Goal: Task Accomplishment & Management: Complete application form

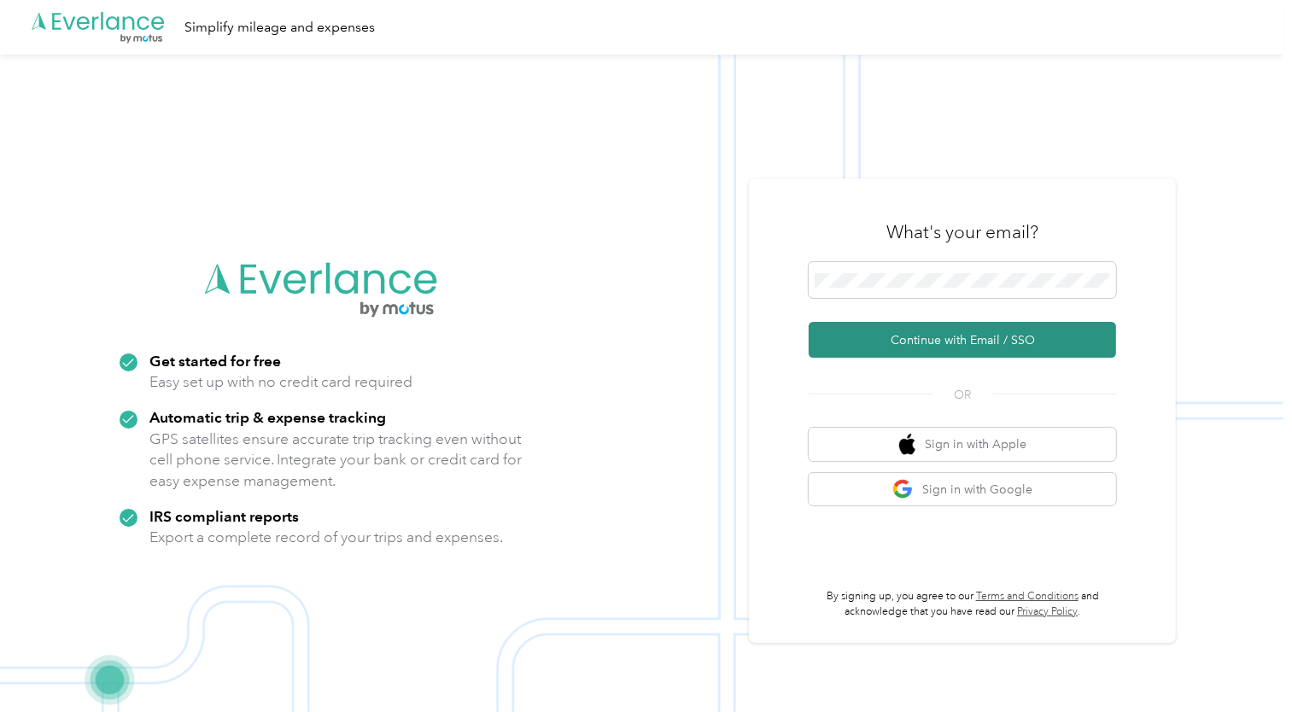
click at [872, 344] on button "Continue with Email / SSO" at bounding box center [962, 340] width 307 height 36
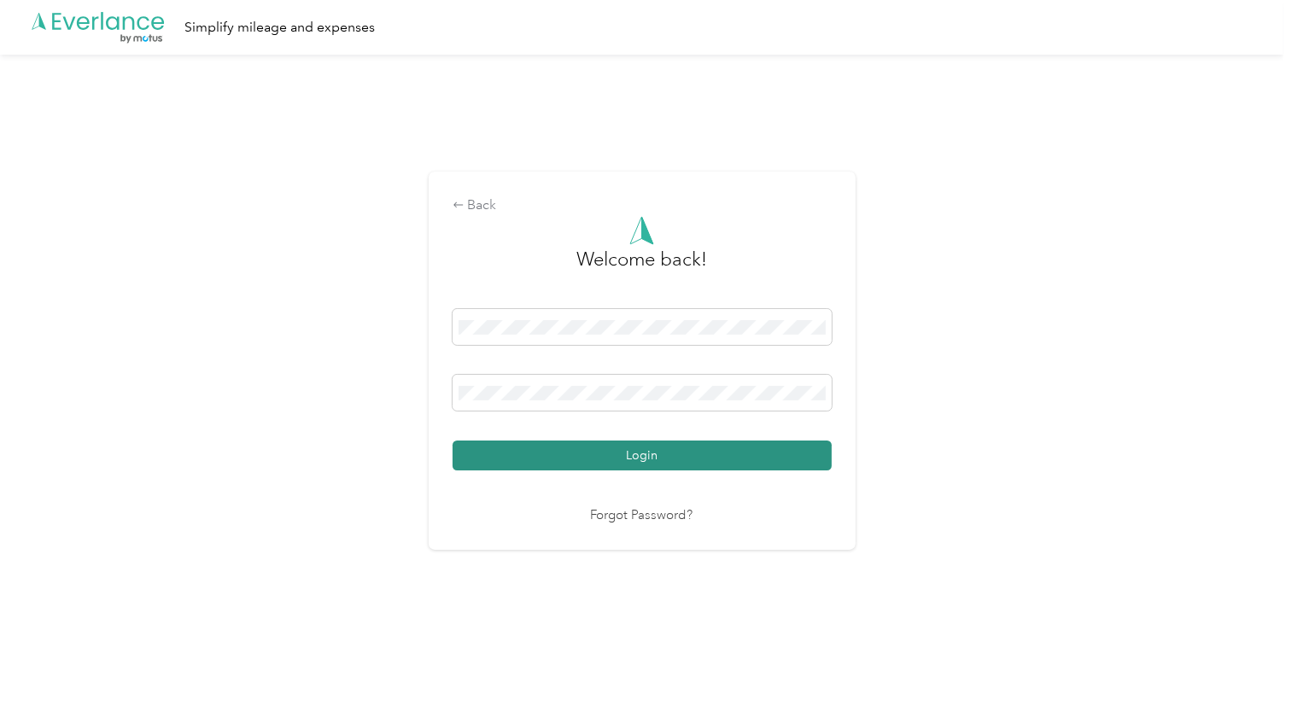
click at [590, 454] on button "Login" at bounding box center [642, 456] width 379 height 30
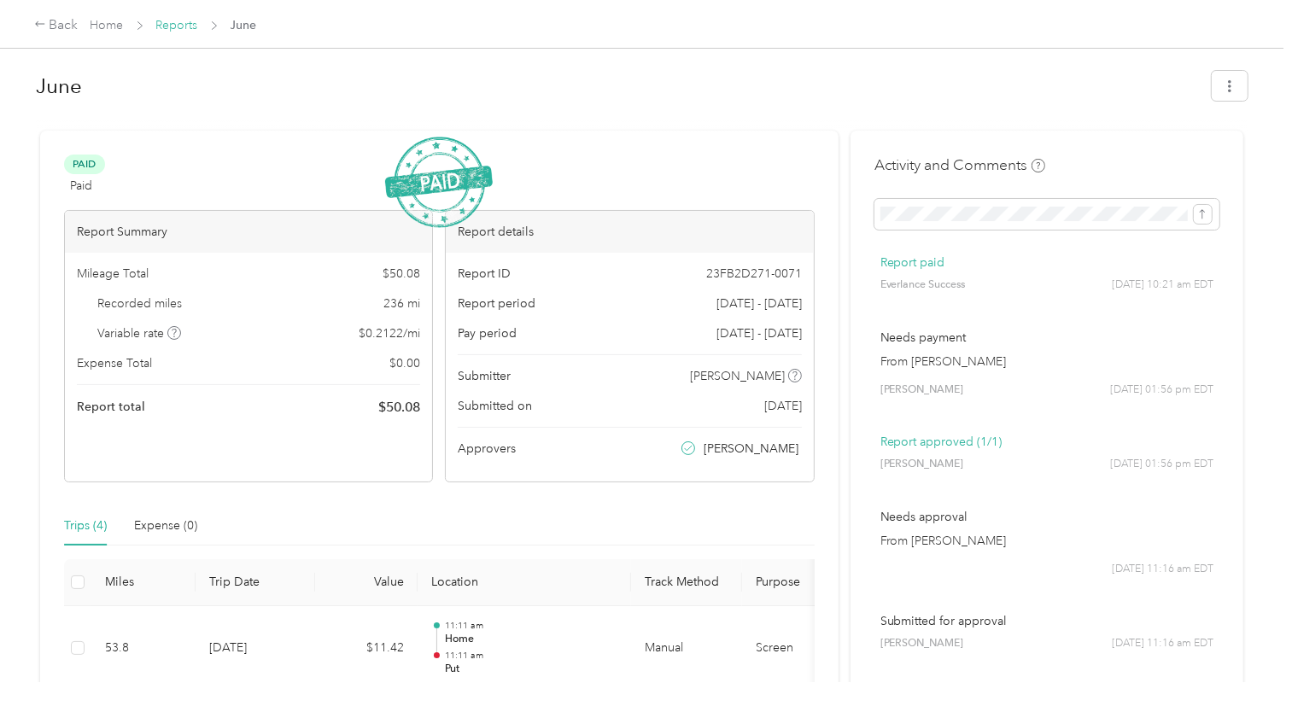
click at [184, 24] on link "Reports" at bounding box center [177, 25] width 42 height 15
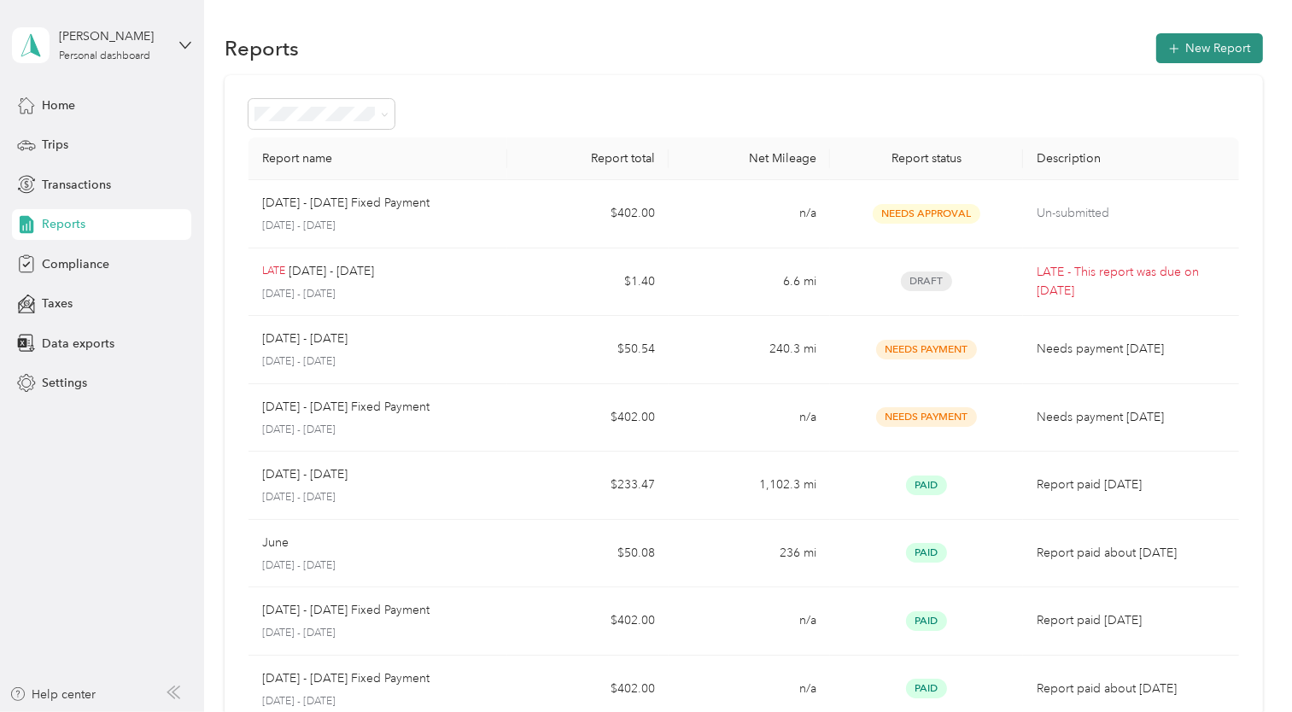
click at [1245, 42] on button "New Report" at bounding box center [1209, 48] width 107 height 30
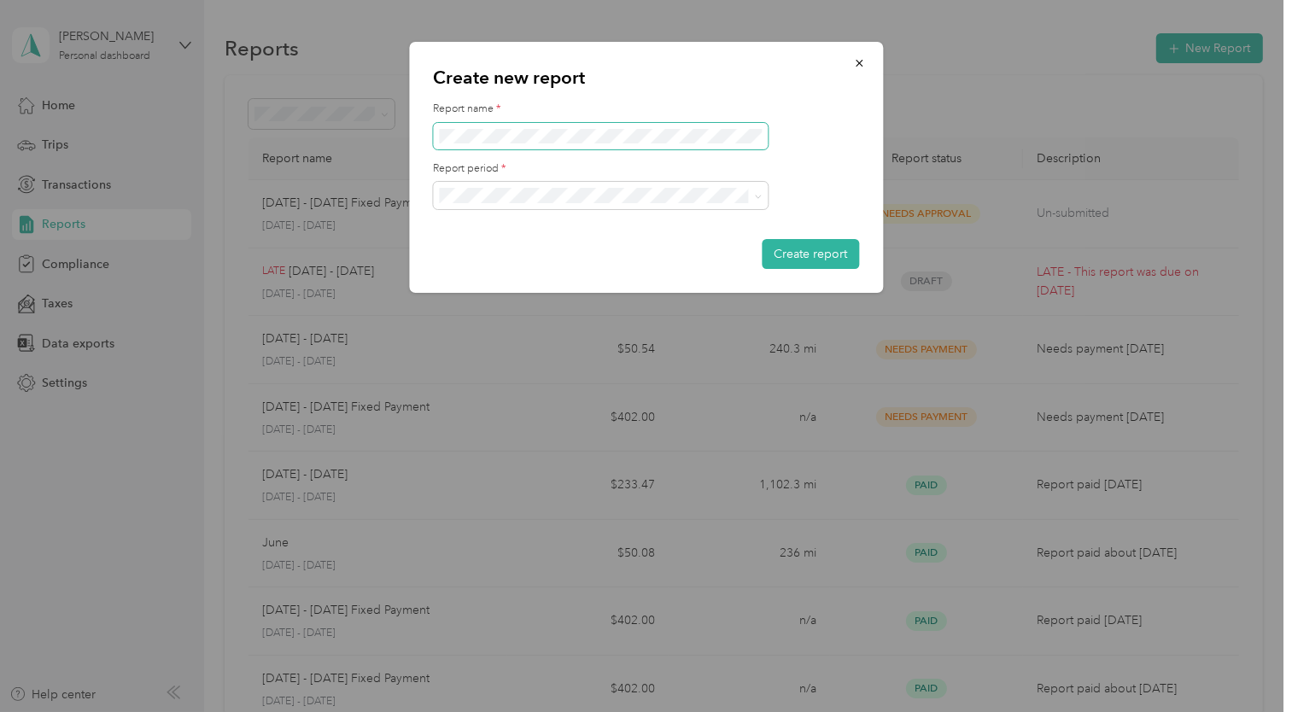
click at [522, 123] on div "Report name *" at bounding box center [646, 126] width 426 height 48
click at [843, 255] on button "Create report" at bounding box center [810, 254] width 97 height 30
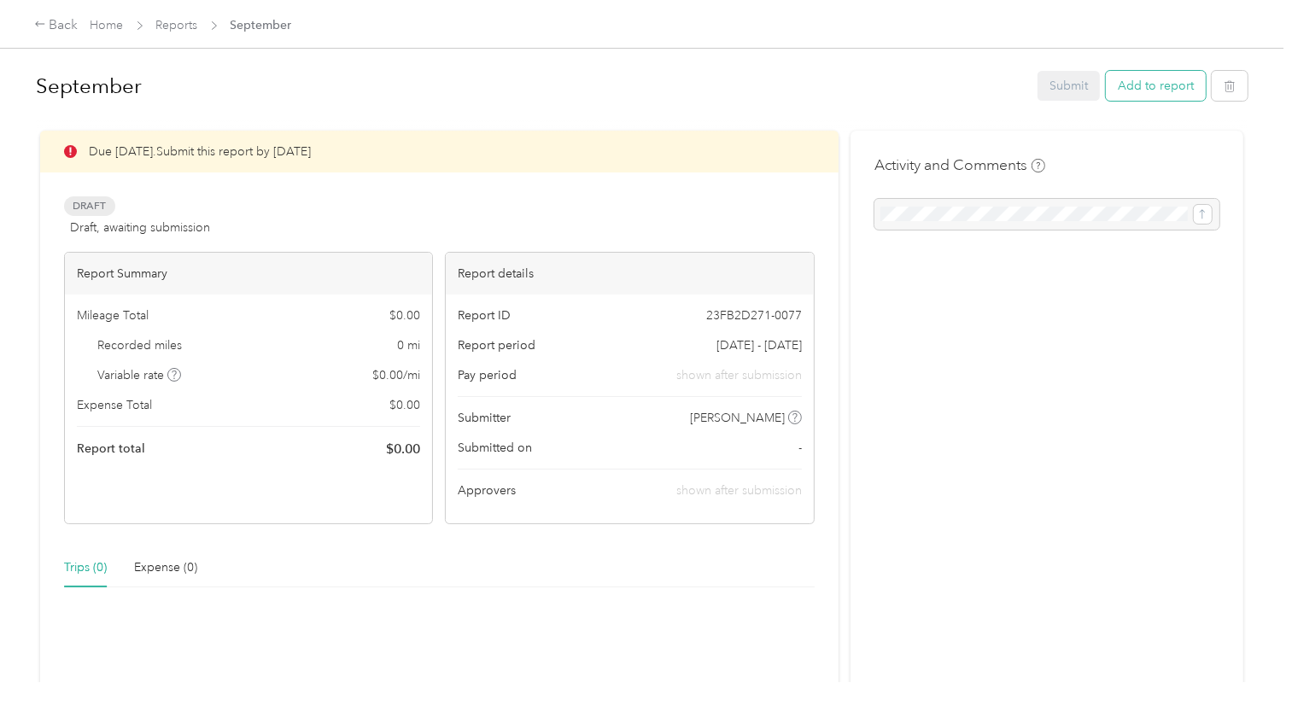
click at [1157, 86] on button "Add to report" at bounding box center [1156, 86] width 100 height 30
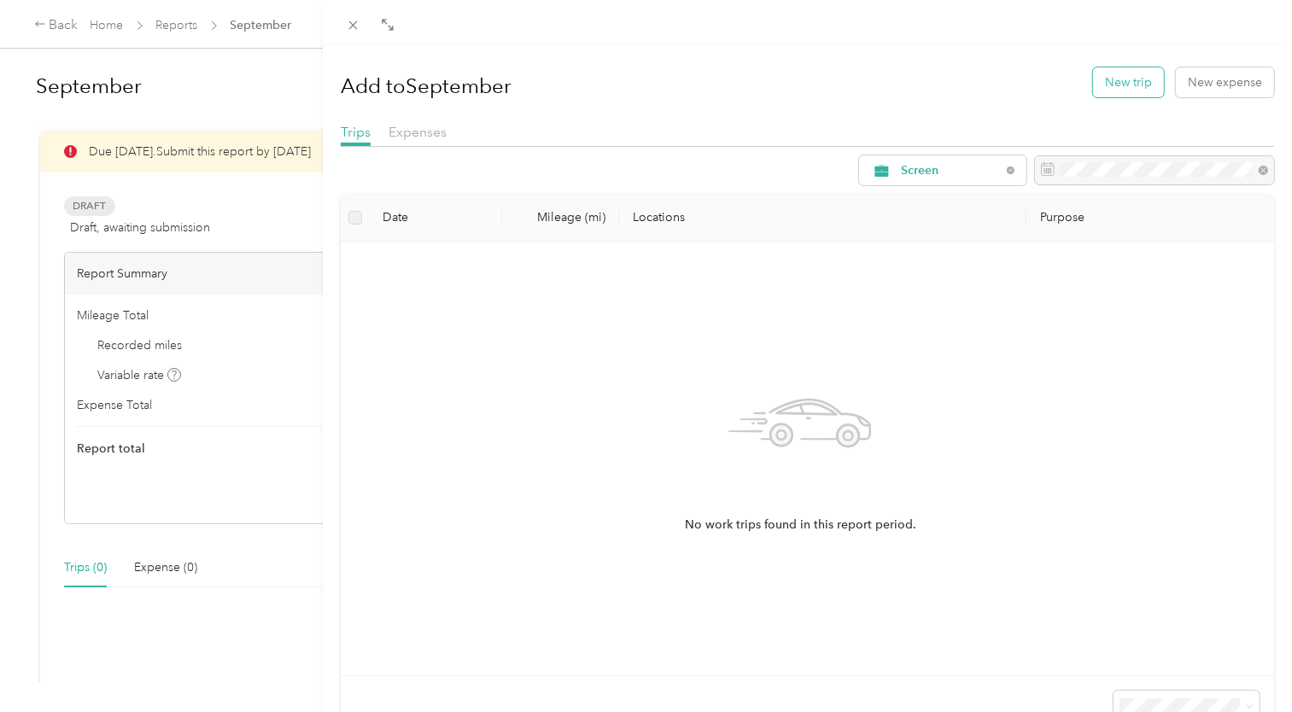
click at [1095, 71] on button "New trip" at bounding box center [1128, 82] width 71 height 30
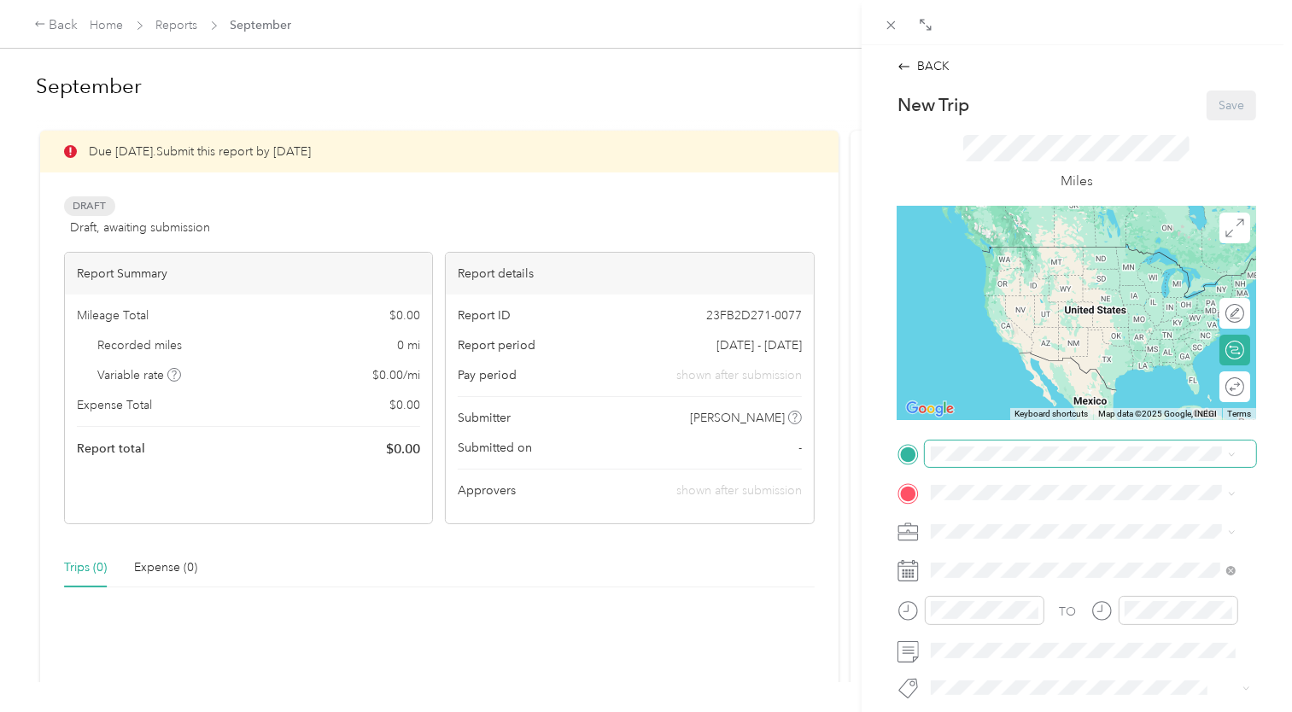
click at [997, 442] on span at bounding box center [1090, 454] width 331 height 26
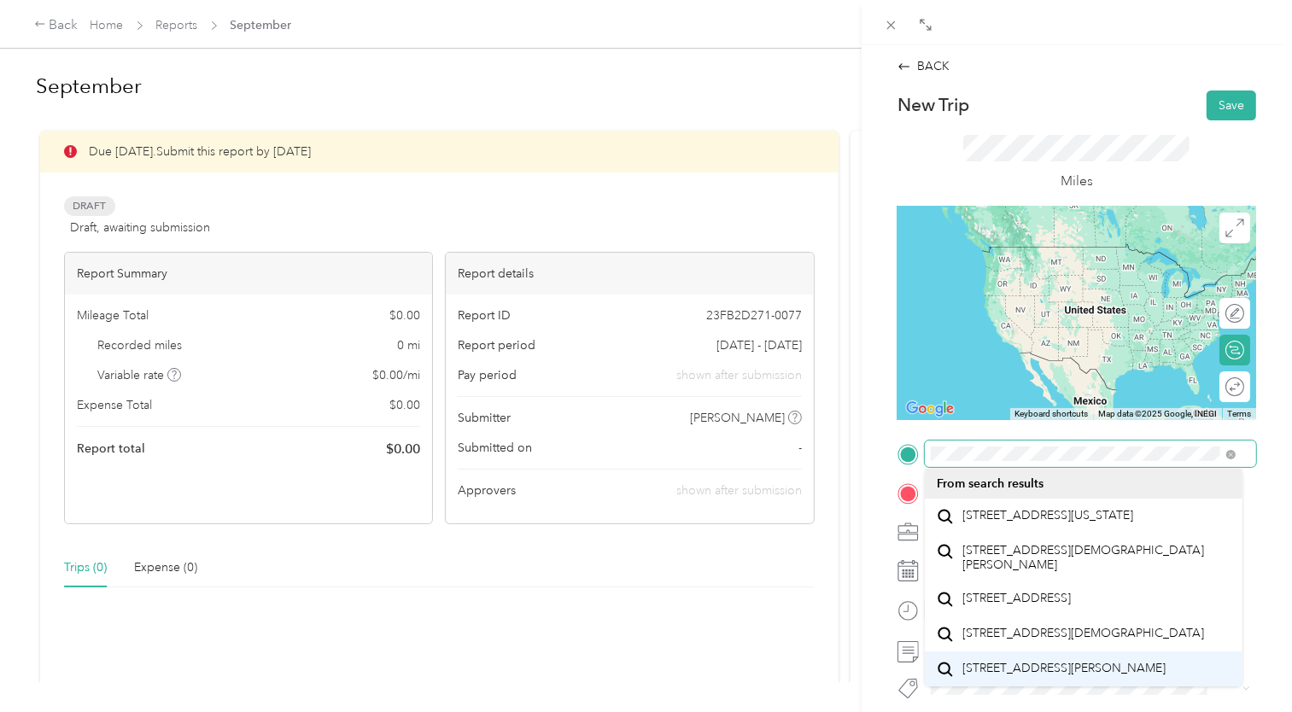
scroll to position [74, 0]
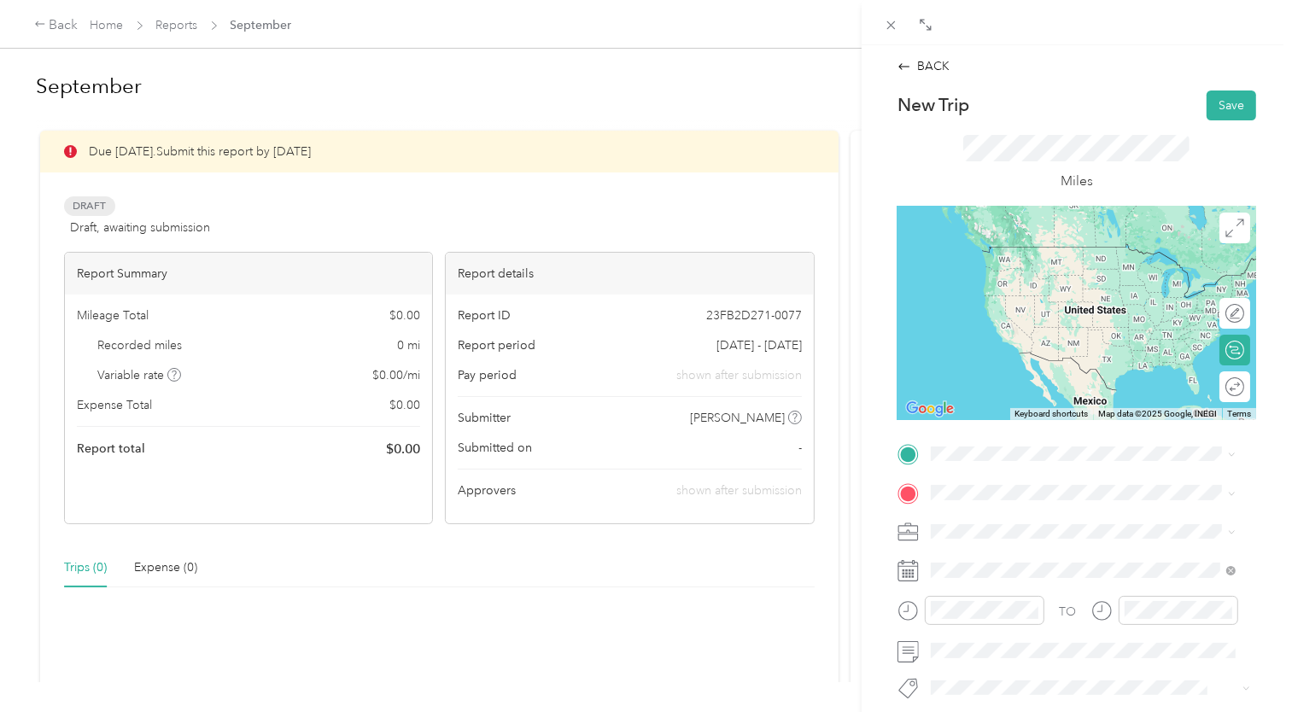
click at [1073, 535] on div "[STREET_ADDRESS][DEMOGRAPHIC_DATA][US_STATE]" at bounding box center [1084, 522] width 294 height 36
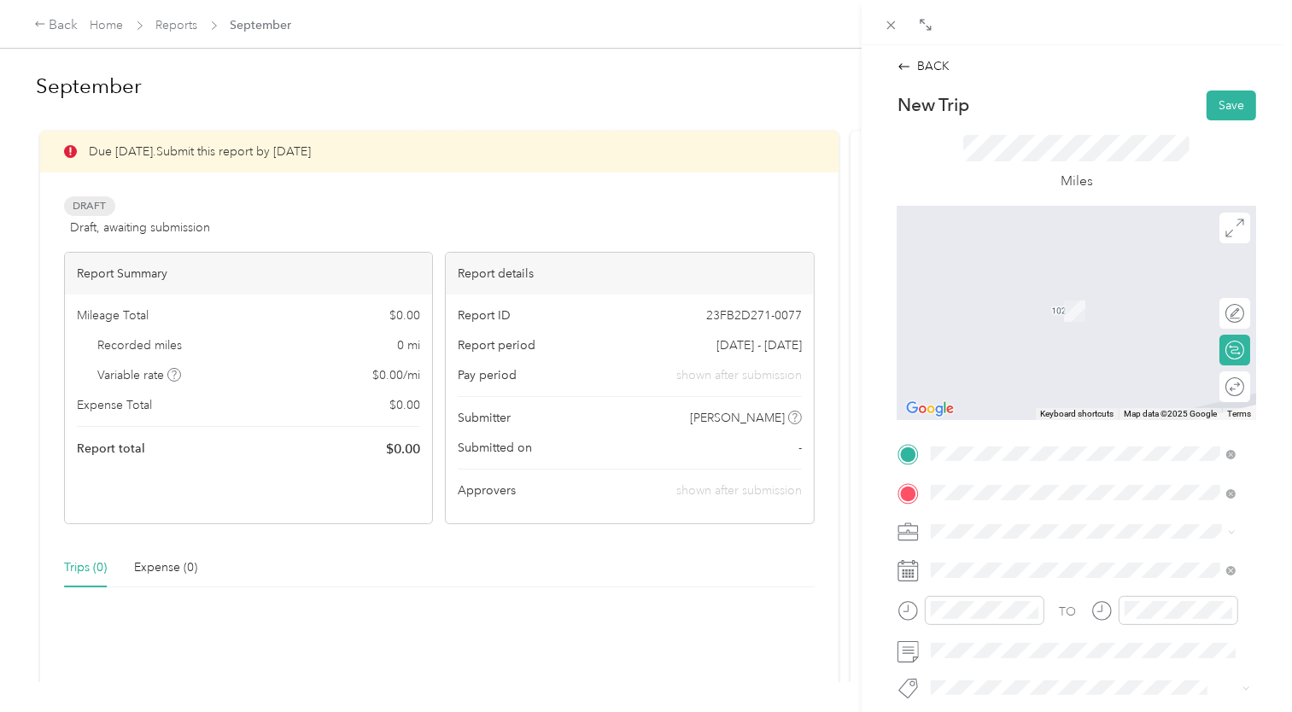
click at [1082, 305] on span "[GEOGRAPHIC_DATA], [STREET_ADDRESS] , 15231, [GEOGRAPHIC_DATA], [GEOGRAPHIC_DAT…" at bounding box center [1088, 328] width 253 height 50
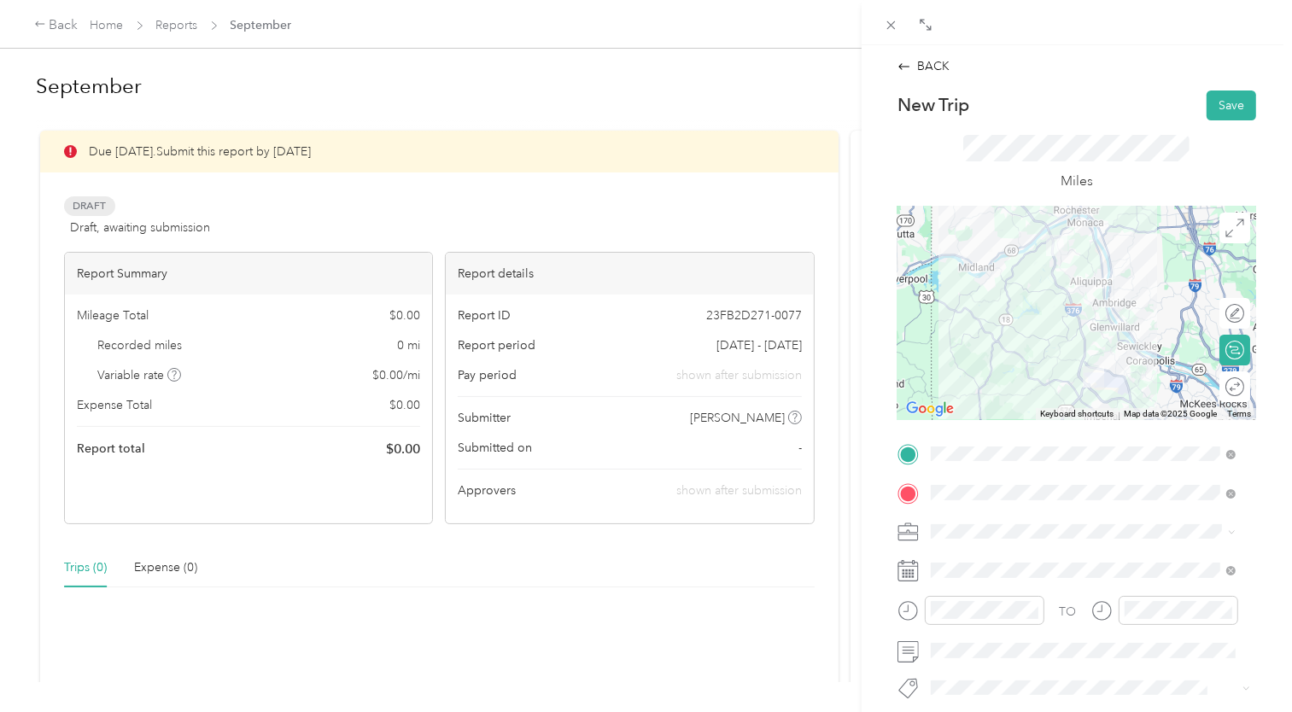
click at [913, 570] on rect at bounding box center [912, 571] width 3 height 3
click at [906, 568] on icon at bounding box center [908, 570] width 21 height 21
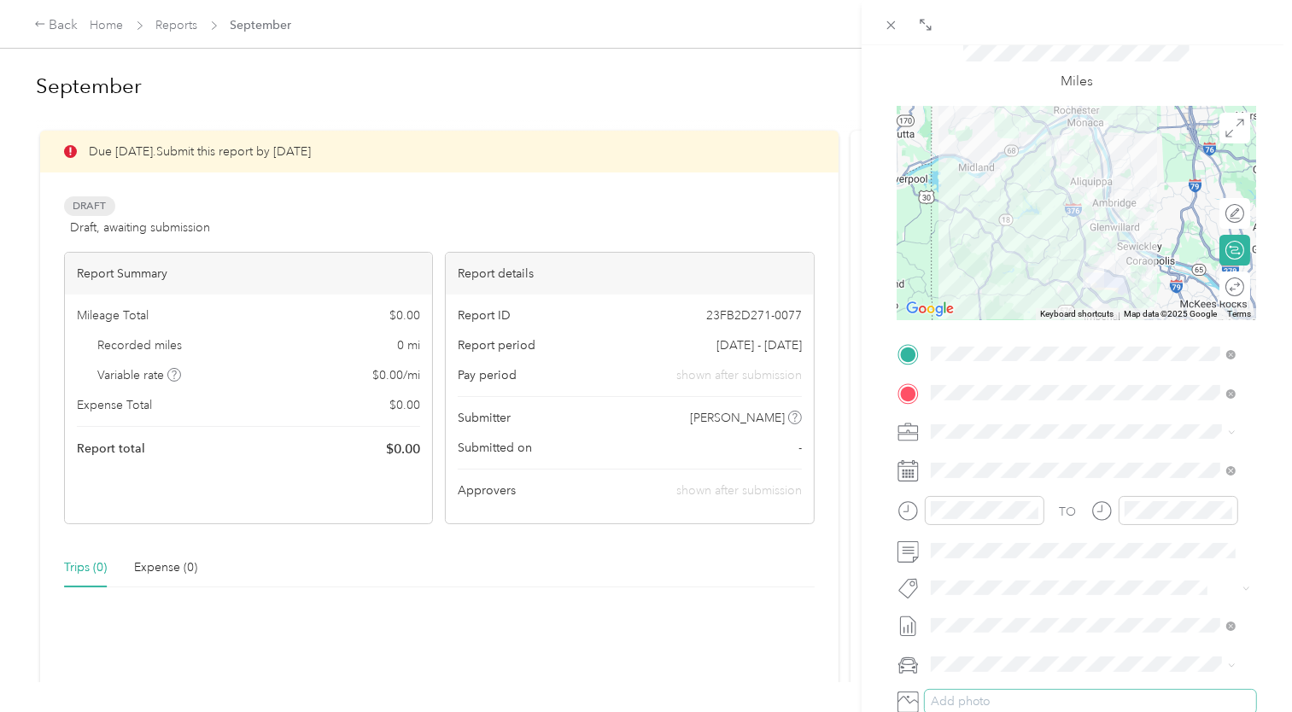
scroll to position [276, 0]
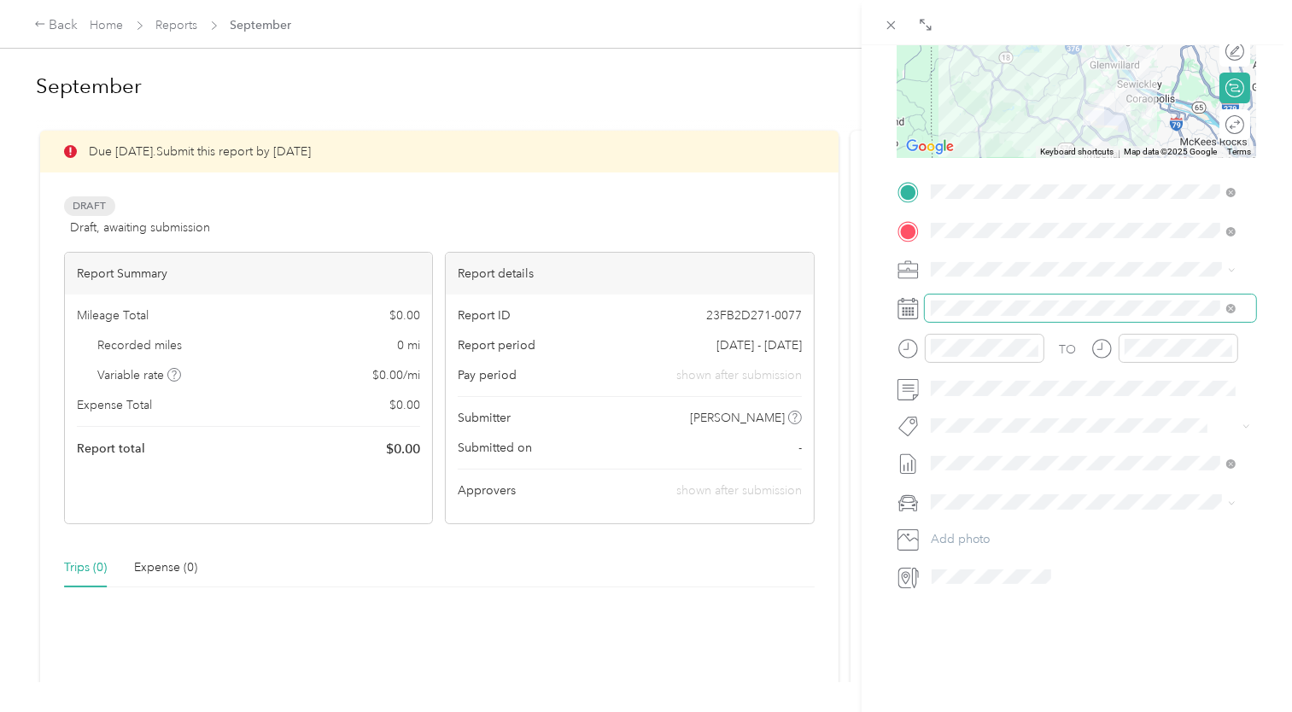
click at [928, 295] on span at bounding box center [1090, 308] width 331 height 26
click at [906, 307] on rect at bounding box center [906, 308] width 3 height 3
click at [1230, 304] on icon at bounding box center [1230, 308] width 9 height 9
click at [1071, 520] on div "26" at bounding box center [1076, 530] width 22 height 21
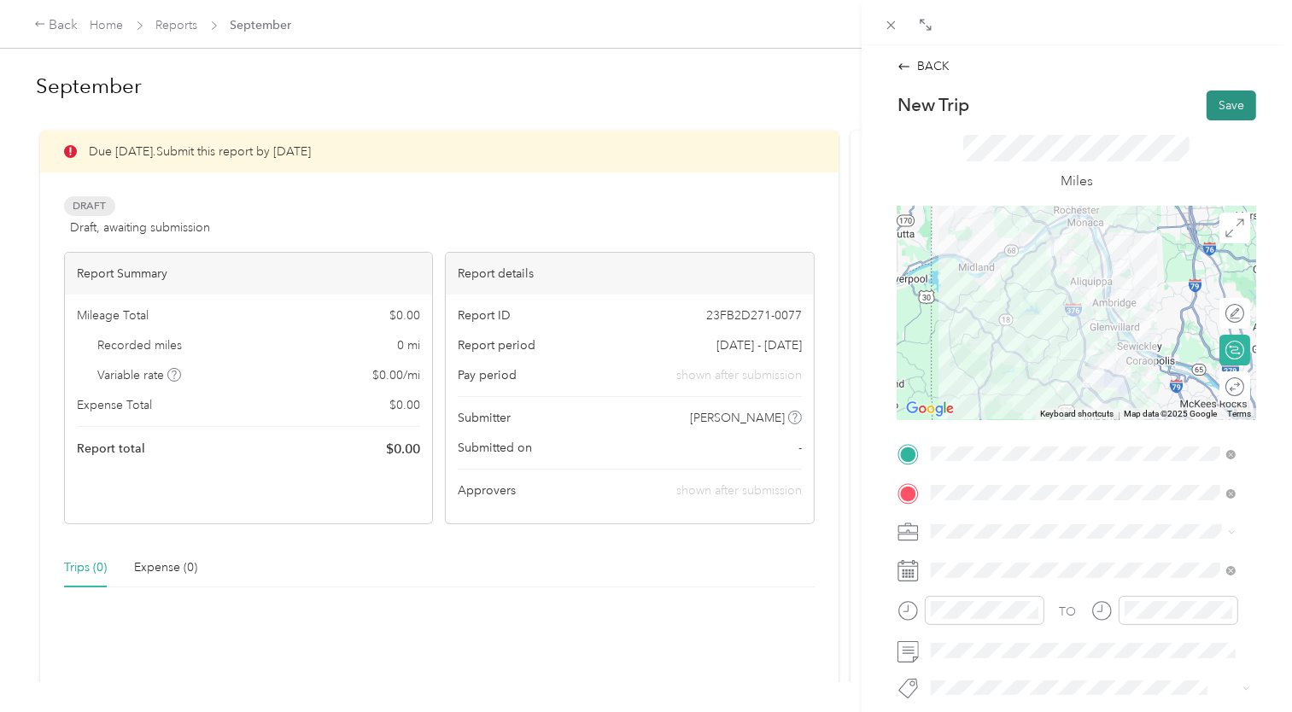
click at [1213, 108] on button "Save" at bounding box center [1232, 106] width 50 height 30
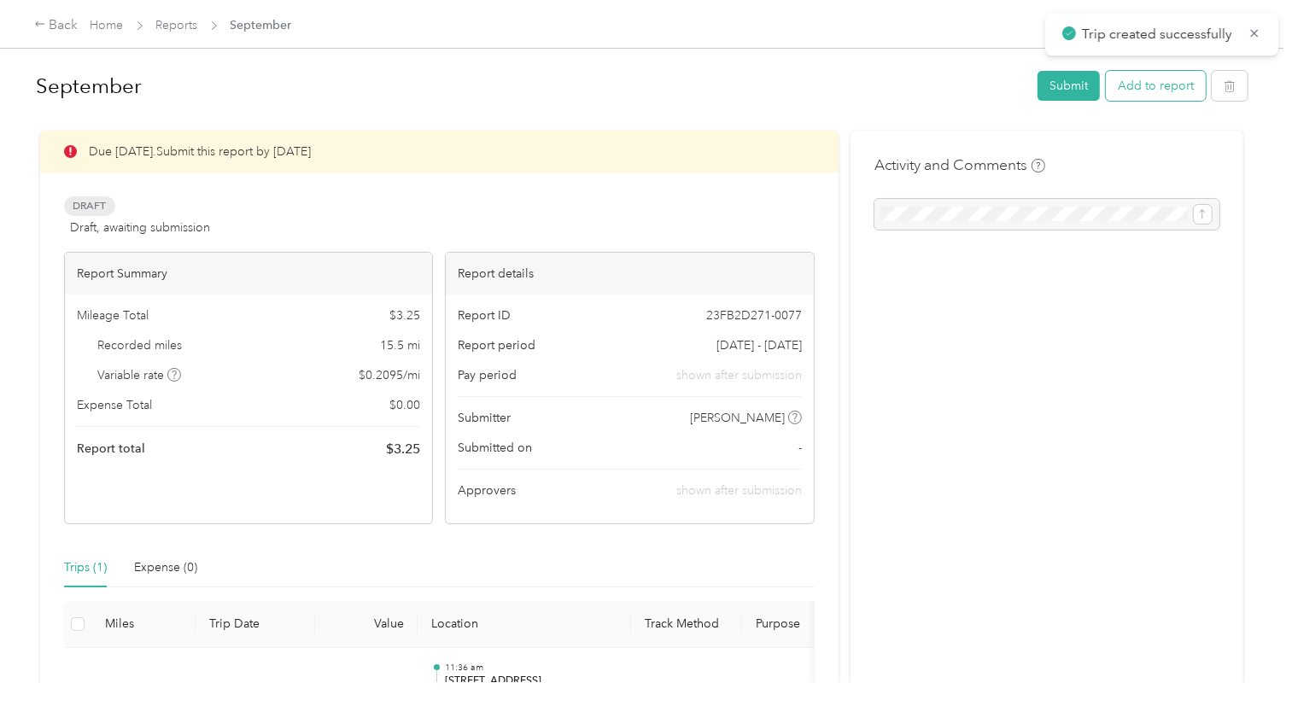
click at [1129, 85] on button "Add to report" at bounding box center [1156, 86] width 100 height 30
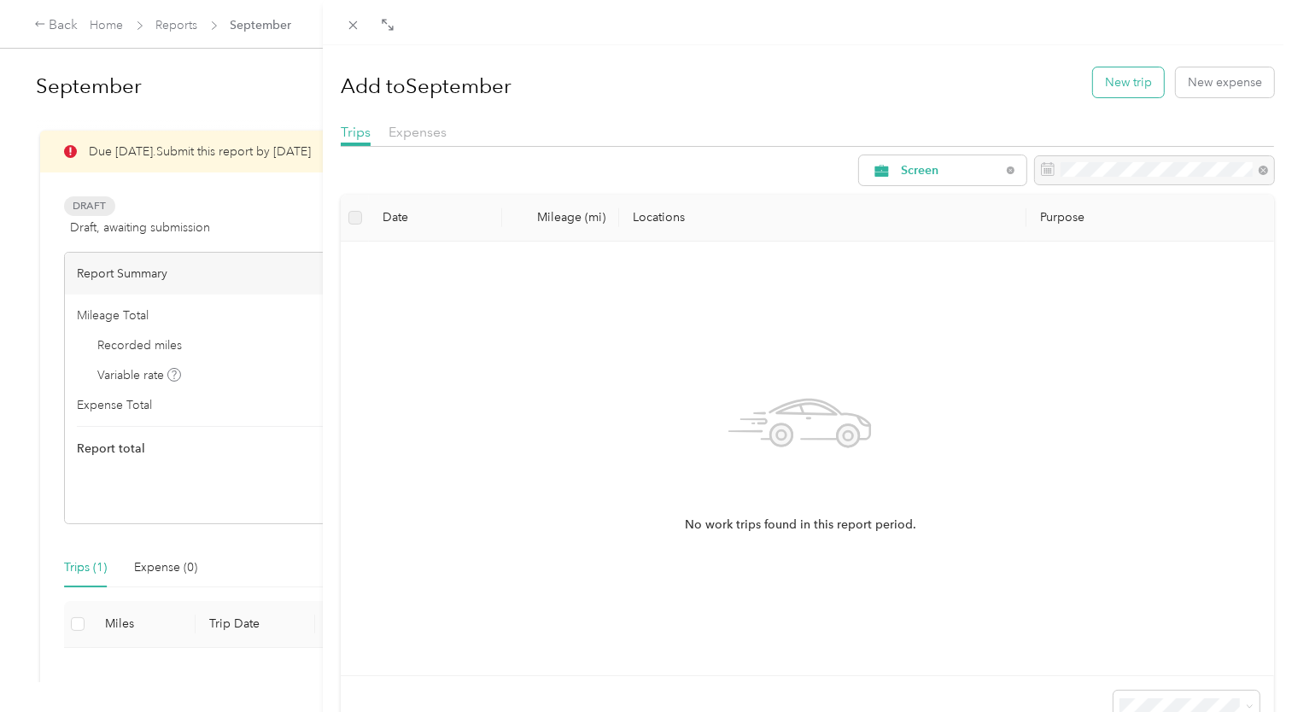
click at [1119, 80] on button "New trip" at bounding box center [1128, 82] width 71 height 30
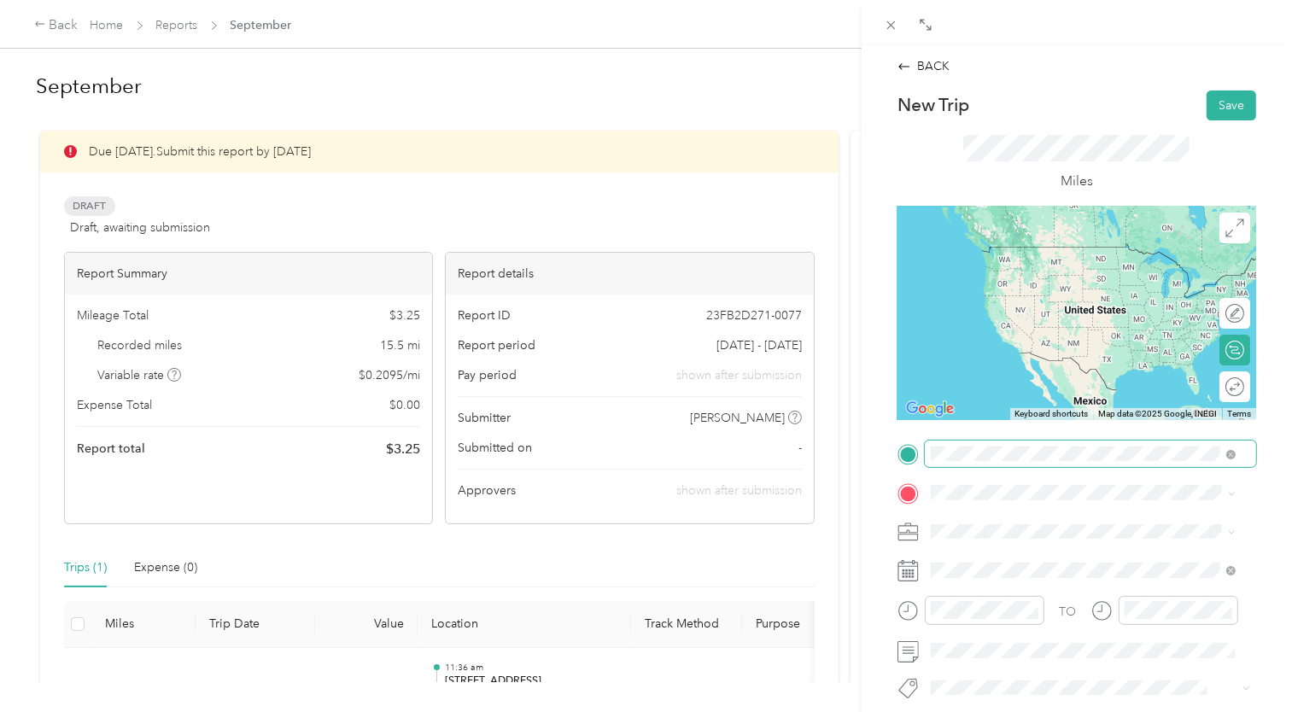
click at [1055, 442] on span at bounding box center [1090, 454] width 331 height 26
click at [982, 523] on div "Put" at bounding box center [1095, 521] width 267 height 15
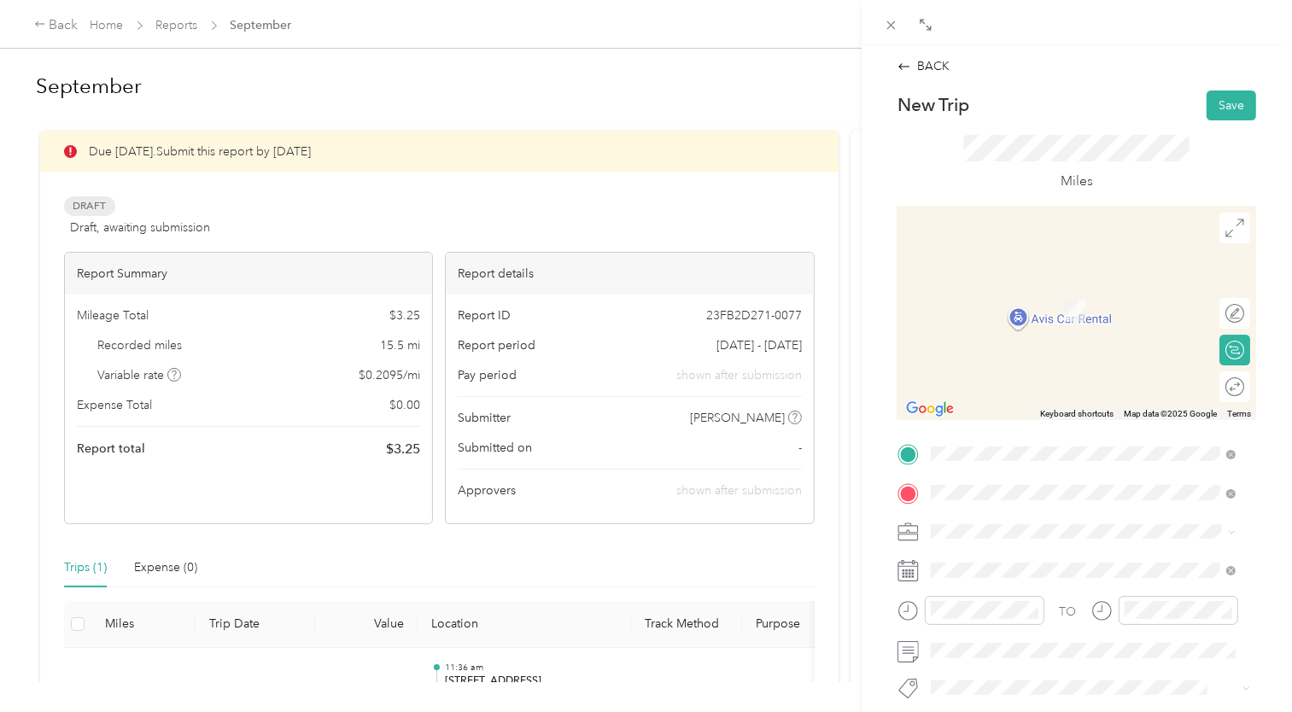
click at [1071, 306] on span "[STREET_ADDRESS]" at bounding box center [1016, 310] width 108 height 15
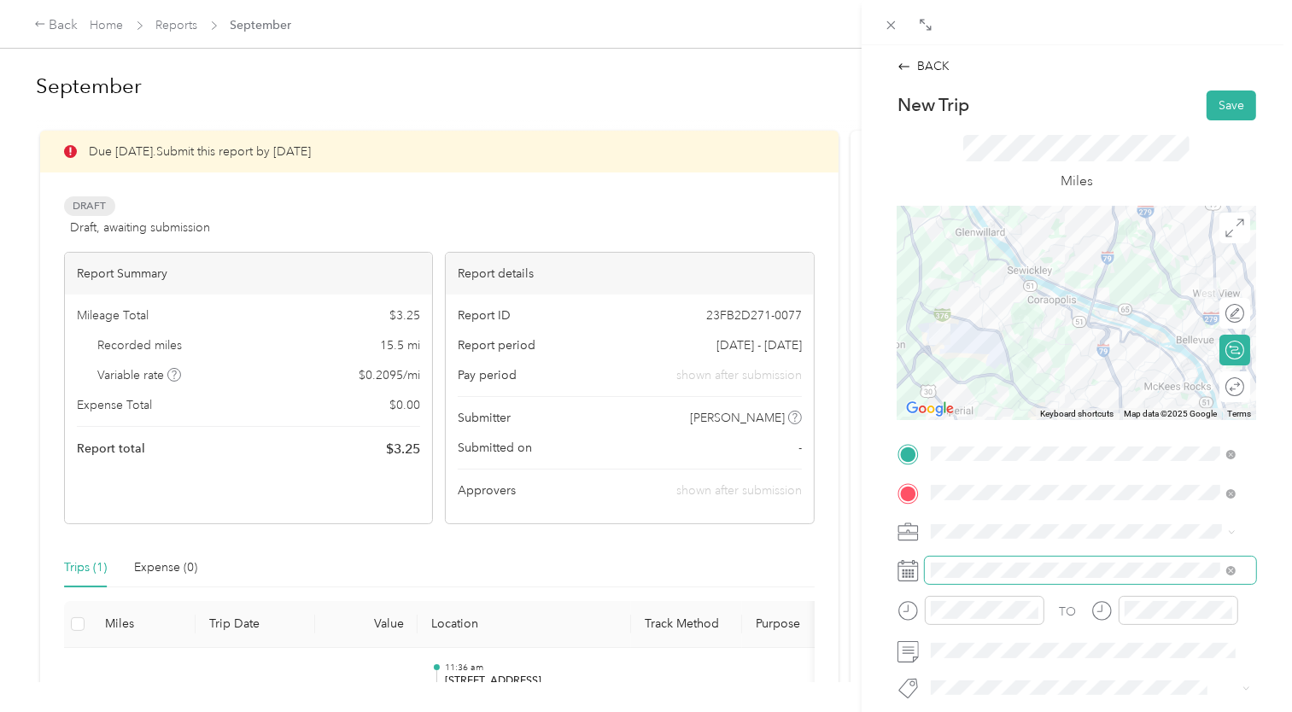
click at [1234, 566] on span at bounding box center [1230, 570] width 9 height 15
click at [1229, 568] on icon at bounding box center [1230, 570] width 9 height 9
click at [905, 572] on icon at bounding box center [908, 570] width 21 height 21
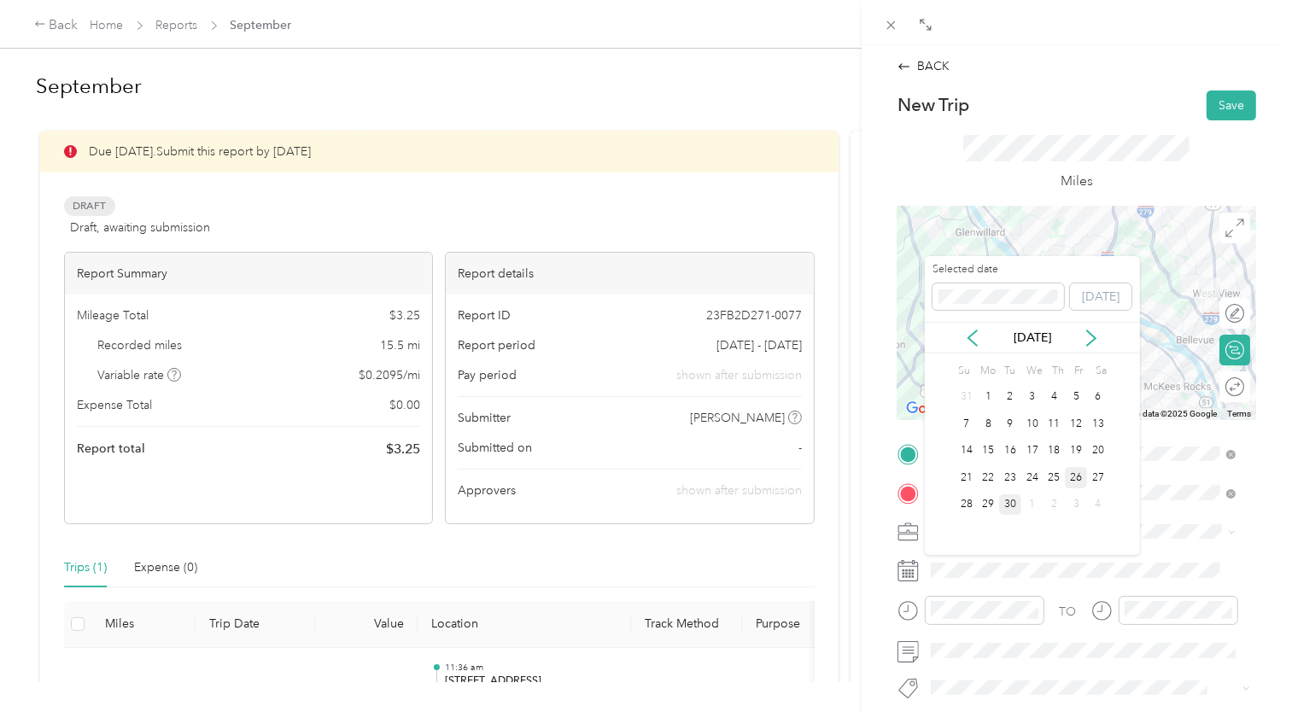
click at [1073, 475] on div "26" at bounding box center [1076, 477] width 22 height 21
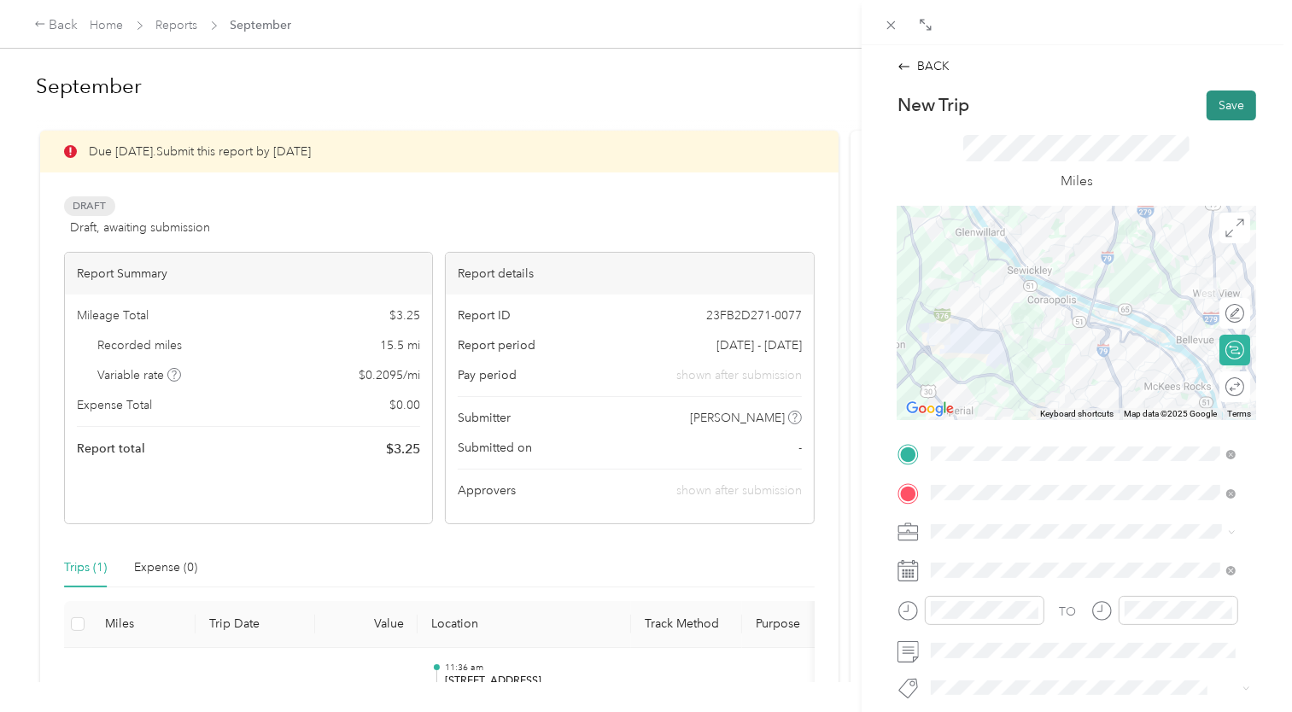
click at [1220, 101] on button "Save" at bounding box center [1232, 106] width 50 height 30
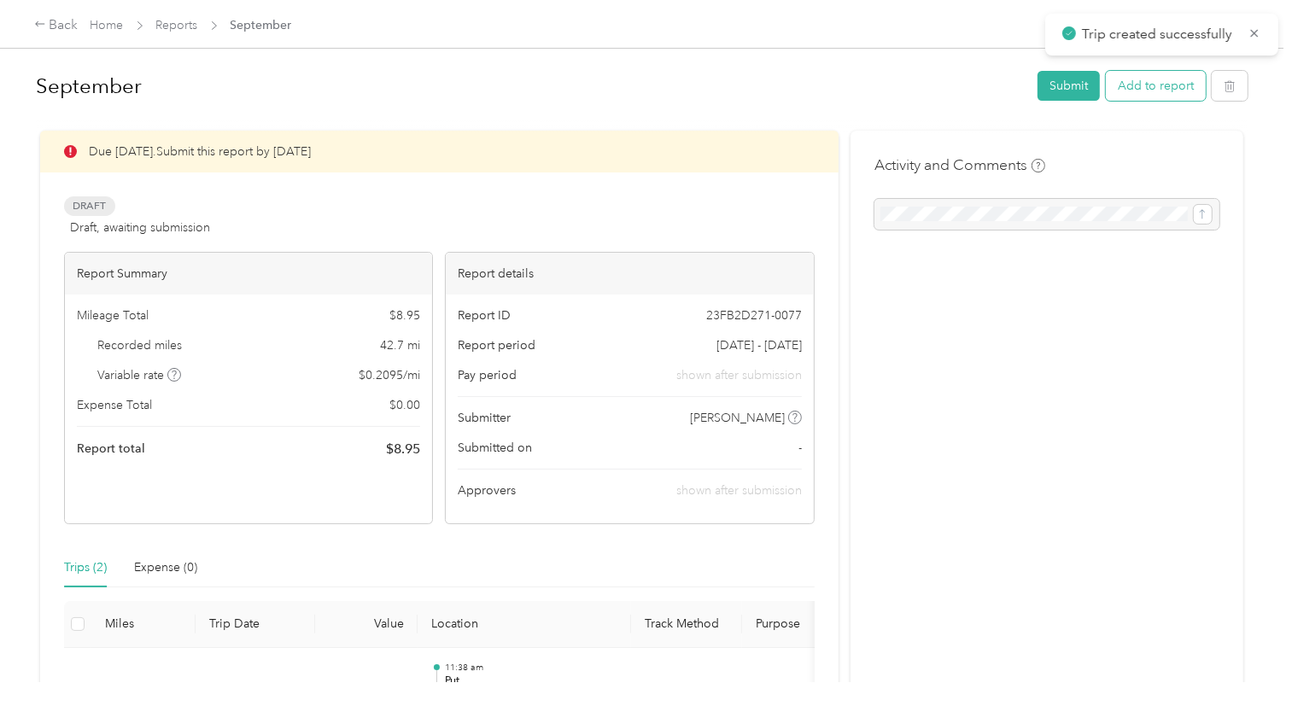
click at [1144, 83] on button "Add to report" at bounding box center [1156, 86] width 100 height 30
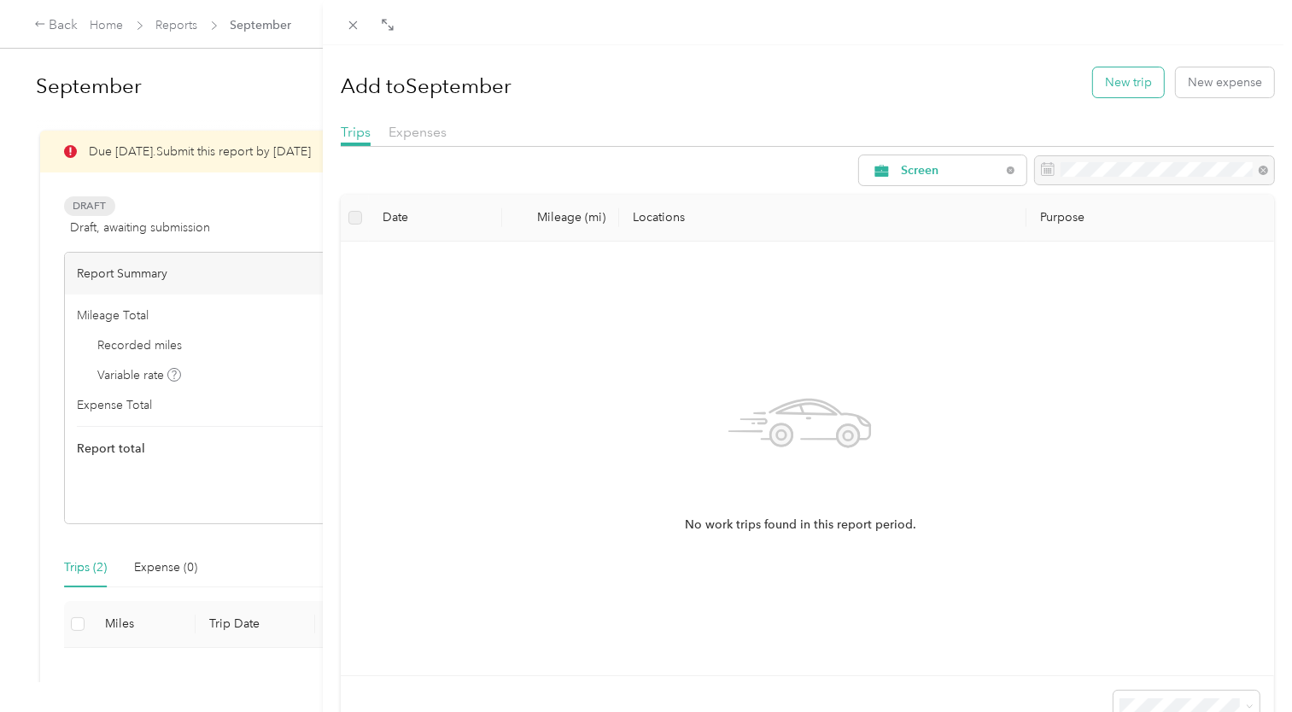
click at [1108, 73] on button "New trip" at bounding box center [1128, 82] width 71 height 30
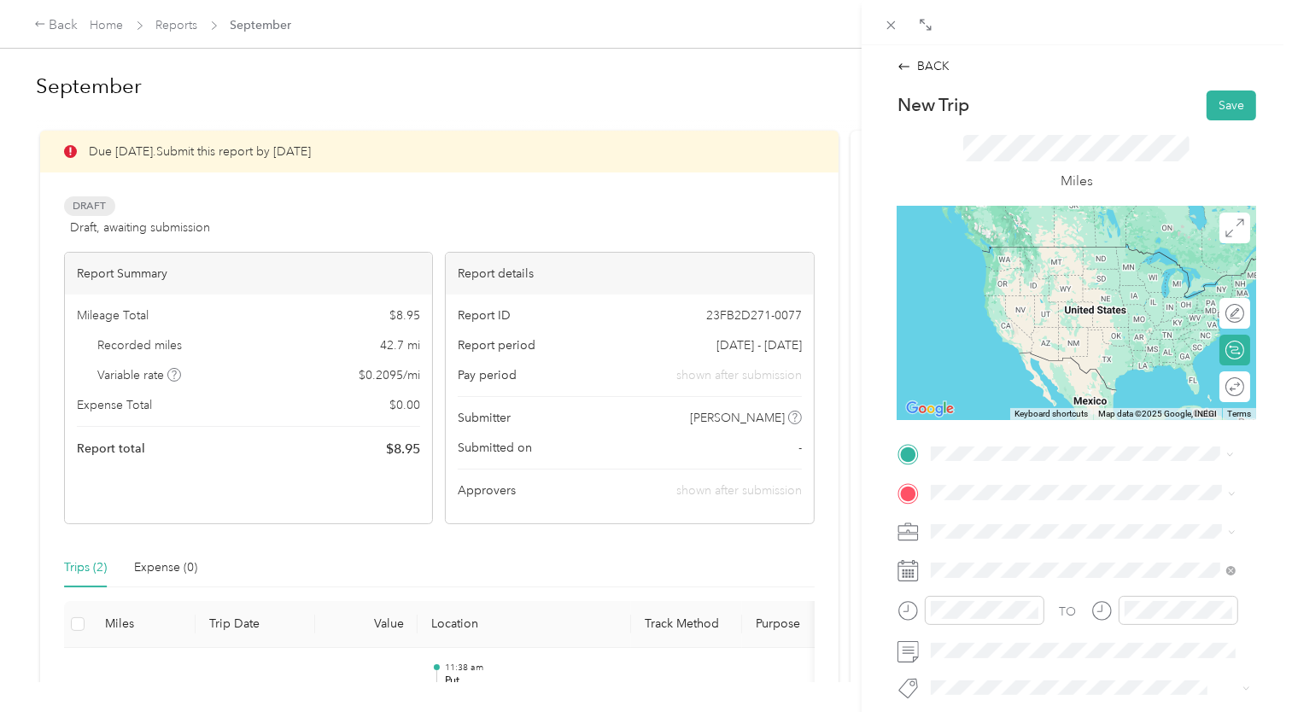
click at [1019, 524] on div "Home" at bounding box center [1016, 520] width 108 height 15
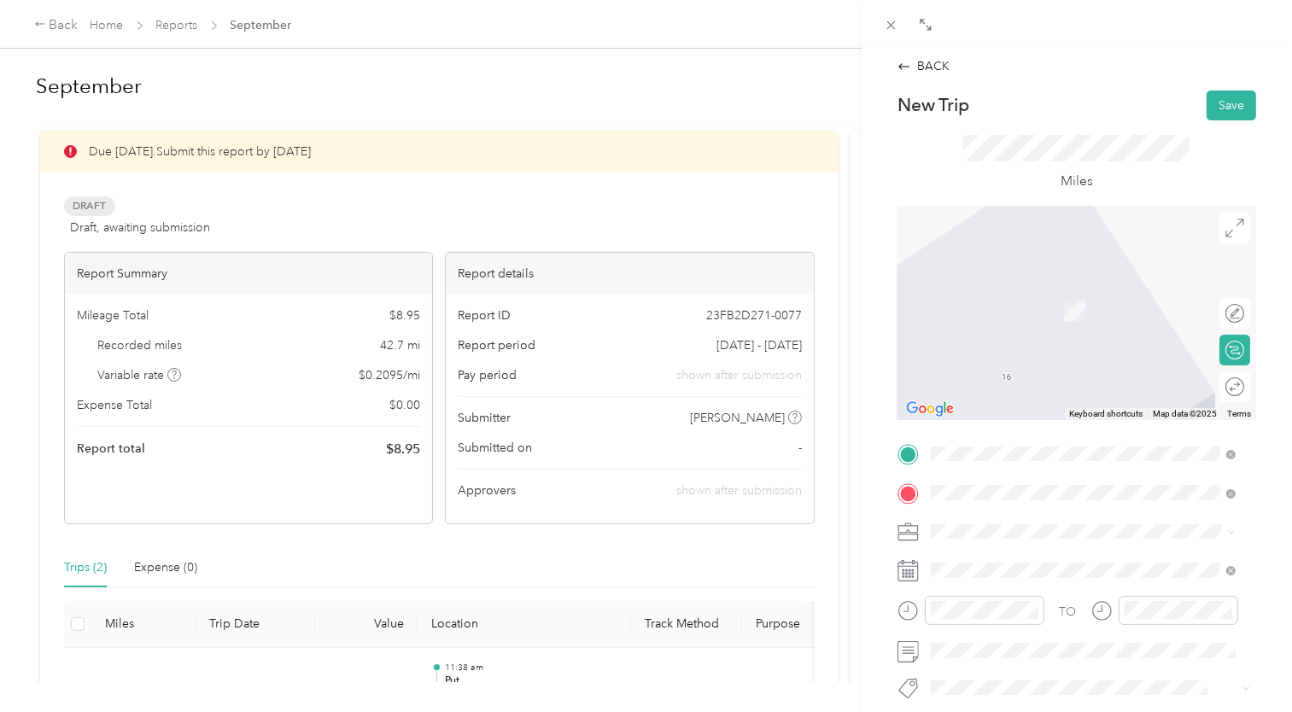
click at [1044, 271] on li "[STREET_ADDRESS][DEMOGRAPHIC_DATA][US_STATE]" at bounding box center [1084, 292] width 318 height 48
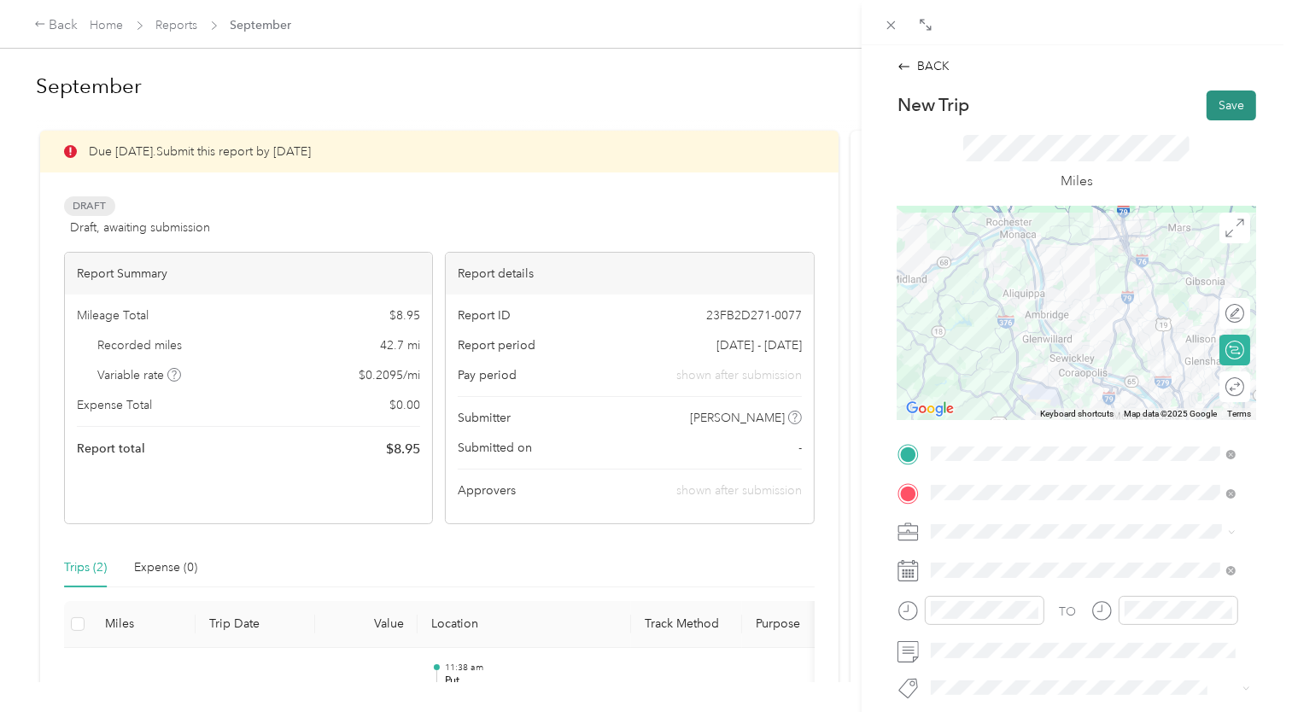
click at [1213, 104] on button "Save" at bounding box center [1232, 106] width 50 height 30
